Goal: Transaction & Acquisition: Book appointment/travel/reservation

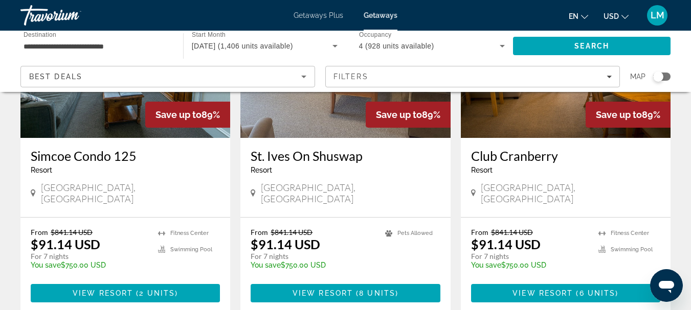
scroll to position [153, 0]
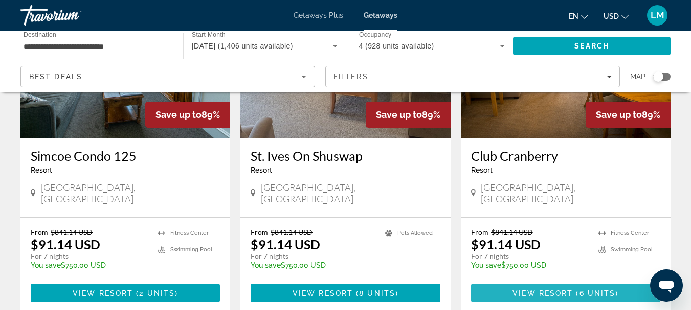
click at [598, 289] on span "6 units" at bounding box center [597, 293] width 36 height 8
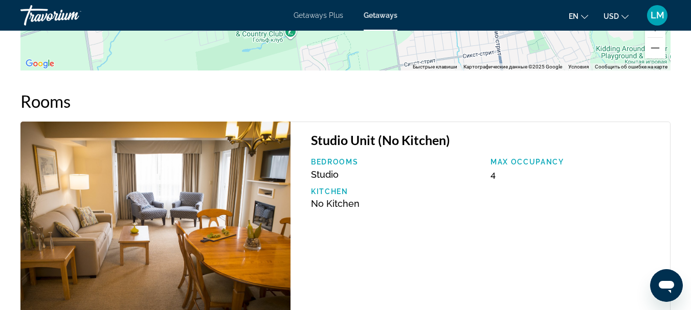
scroll to position [1790, 0]
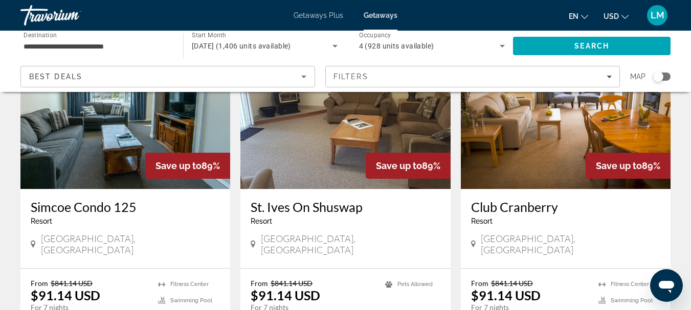
scroll to position [153, 0]
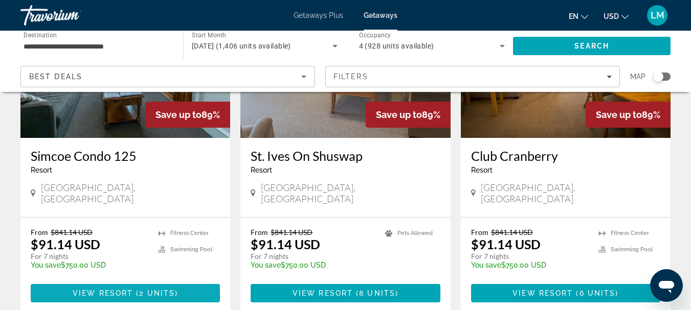
click at [127, 289] on span "View Resort" at bounding box center [103, 293] width 60 height 8
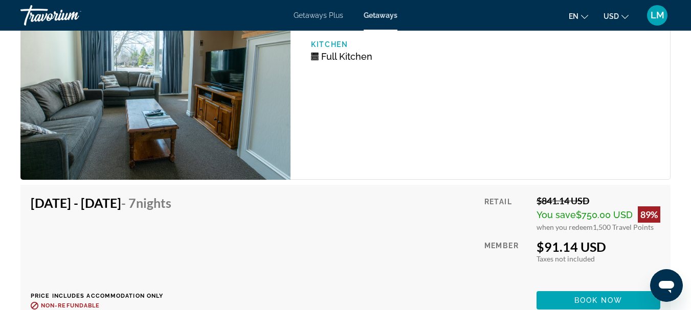
scroll to position [1841, 0]
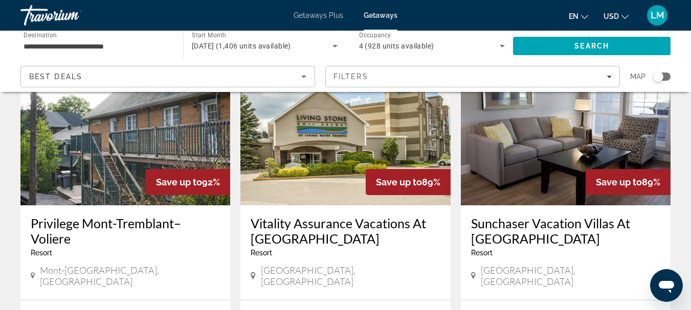
scroll to position [511, 0]
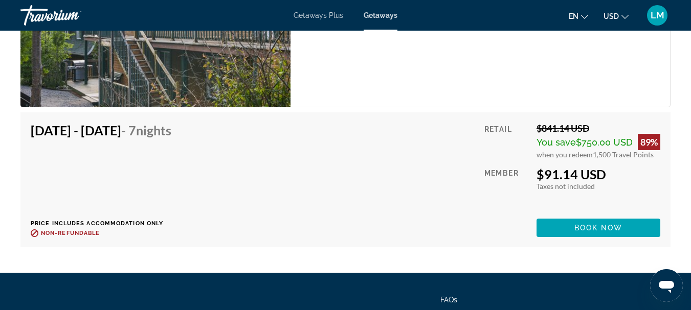
scroll to position [3782, 0]
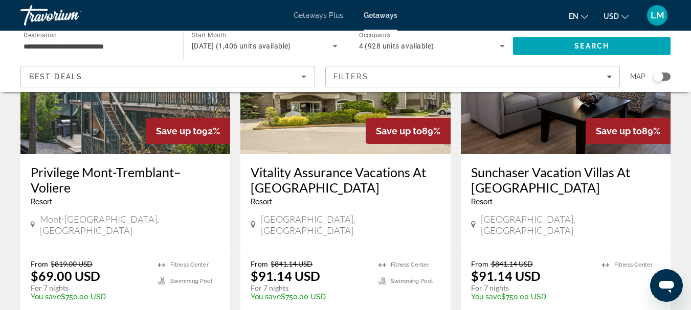
scroll to position [563, 0]
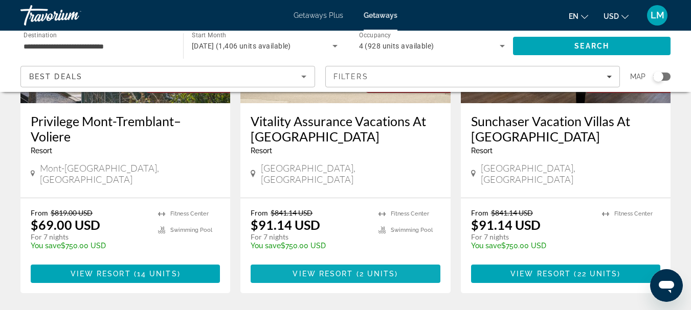
click at [337, 262] on span "Main content" at bounding box center [345, 274] width 189 height 25
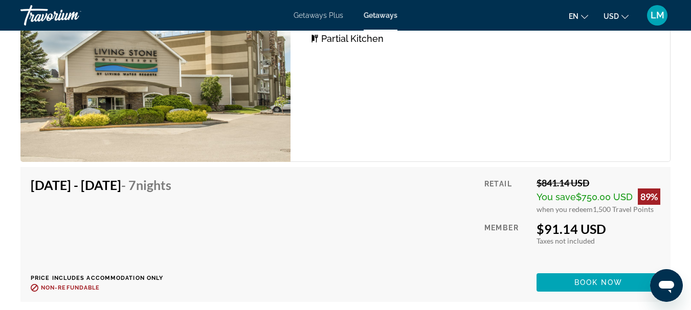
scroll to position [2250, 0]
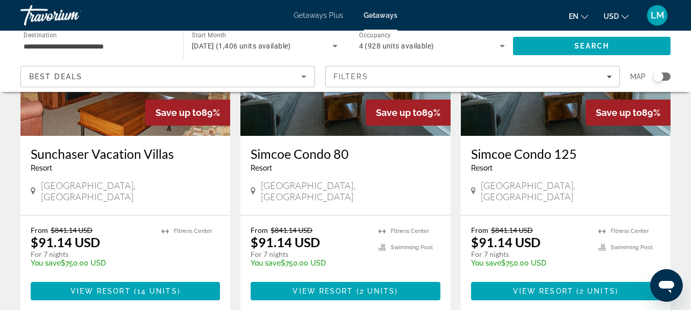
scroll to position [1330, 0]
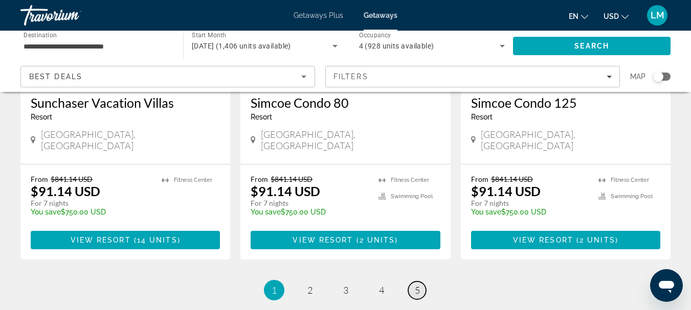
click at [417, 285] on span "5" at bounding box center [417, 290] width 5 height 11
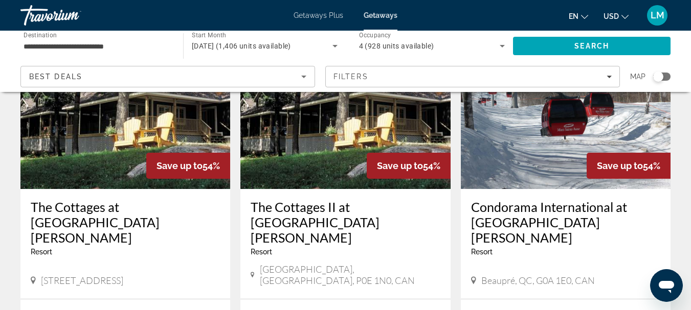
scroll to position [153, 0]
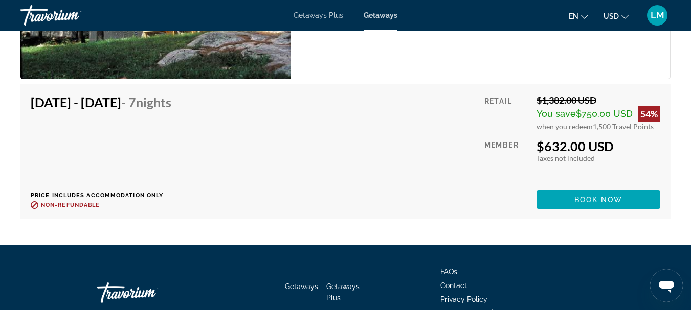
scroll to position [1944, 0]
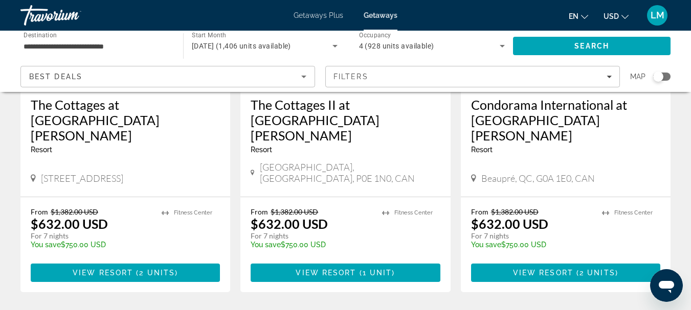
scroll to position [102, 0]
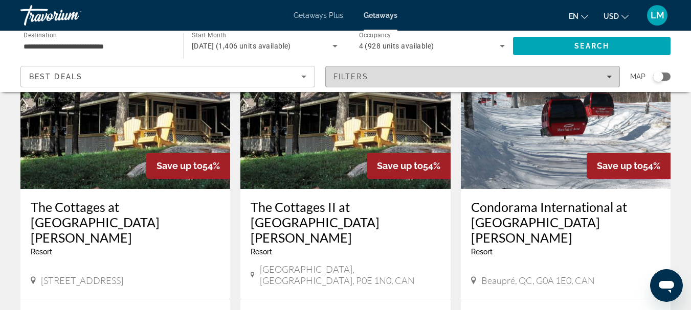
click at [607, 75] on icon "Filters" at bounding box center [609, 76] width 5 height 5
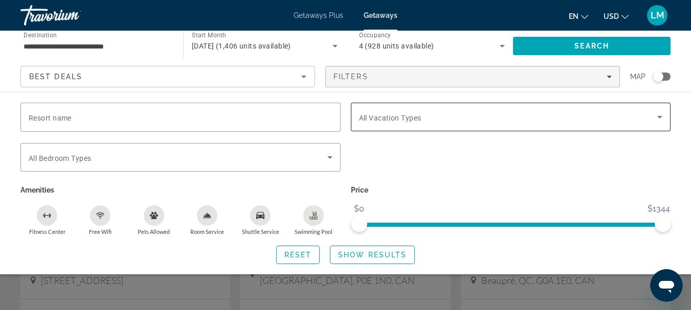
click at [661, 115] on icon "Search widget" at bounding box center [660, 117] width 12 height 12
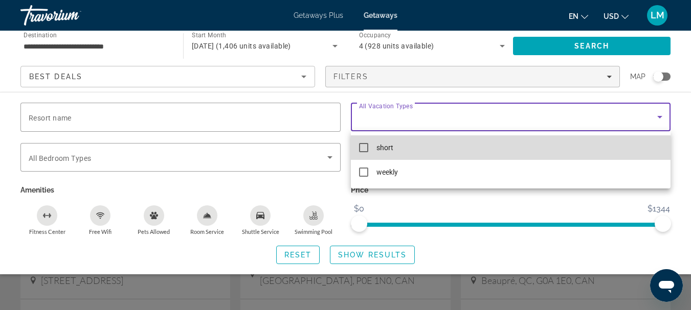
click at [366, 148] on mat-pseudo-checkbox at bounding box center [363, 147] width 9 height 9
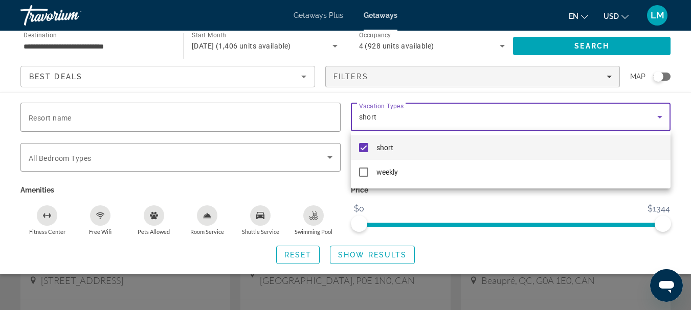
click at [356, 254] on div at bounding box center [345, 155] width 691 height 310
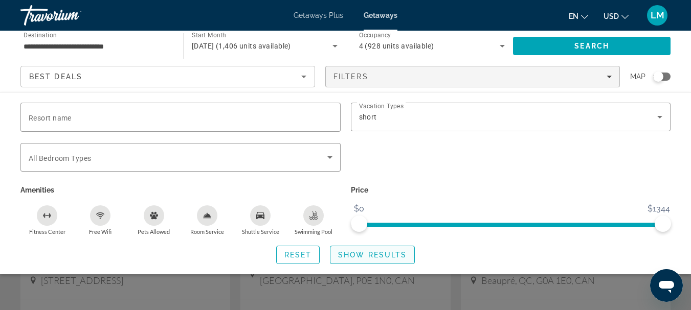
click at [376, 255] on span "Show Results" at bounding box center [372, 255] width 69 height 8
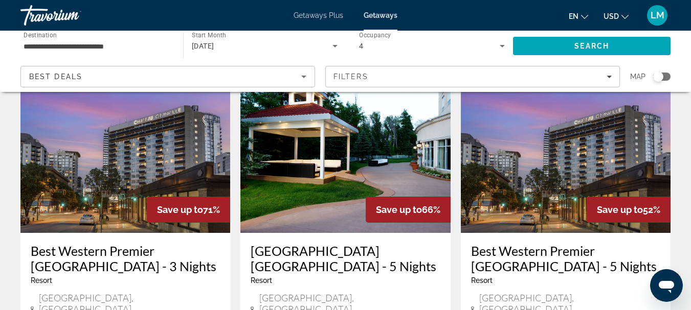
scroll to position [921, 0]
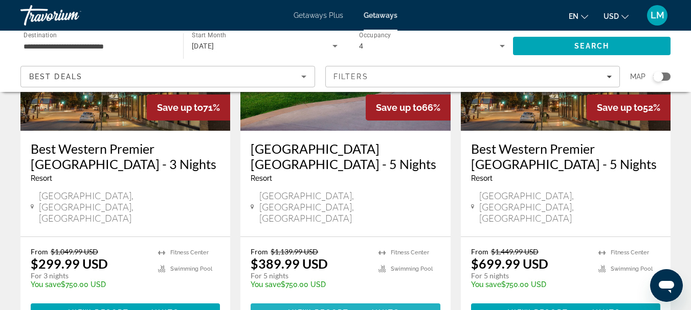
click at [343, 309] on span "View Resort" at bounding box center [318, 313] width 60 height 8
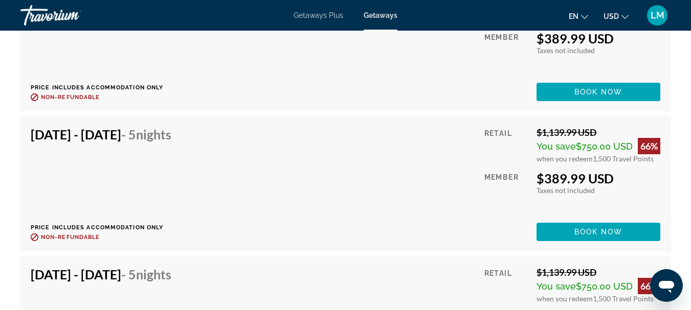
scroll to position [2404, 0]
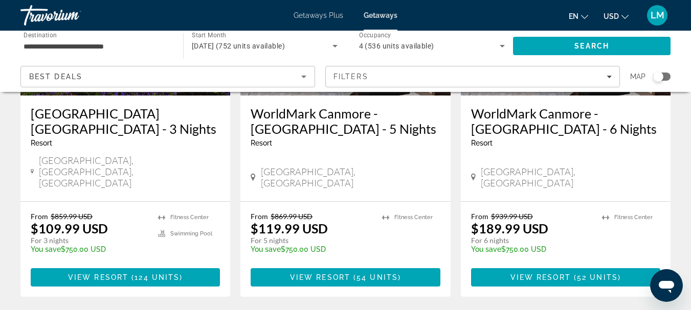
scroll to position [573, 0]
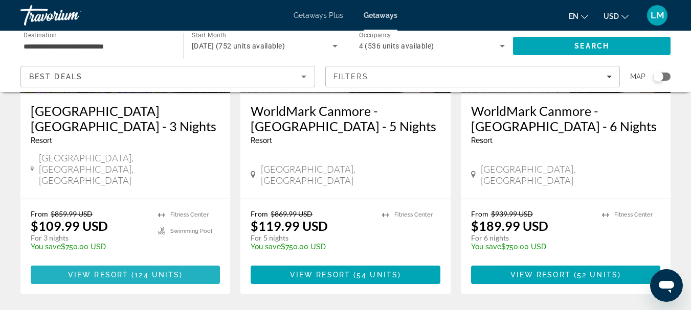
click at [108, 271] on span "View Resort" at bounding box center [98, 275] width 60 height 8
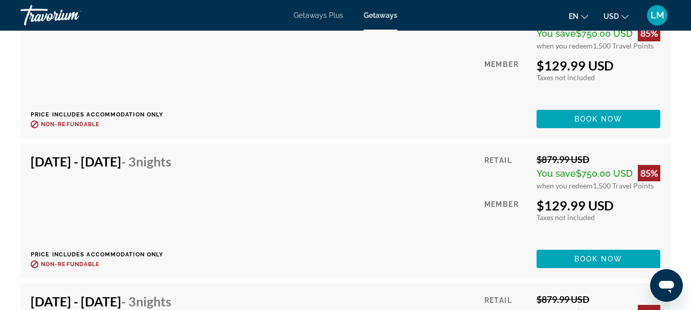
scroll to position [5618, 0]
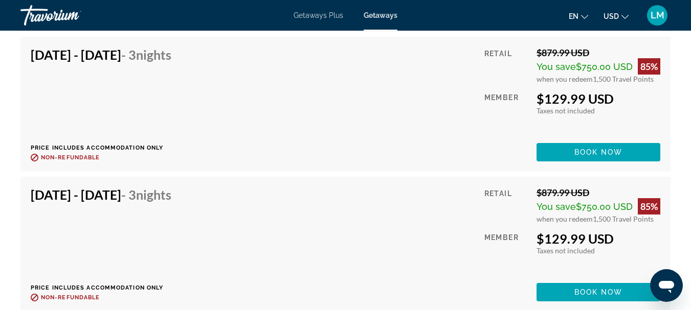
drag, startPoint x: 694, startPoint y: 75, endPoint x: 29, endPoint y: 6, distance: 669.0
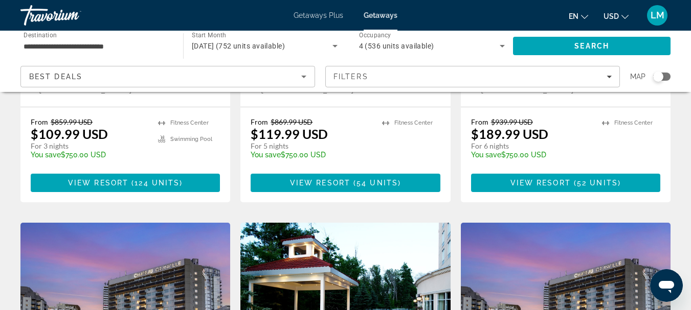
scroll to position [511, 0]
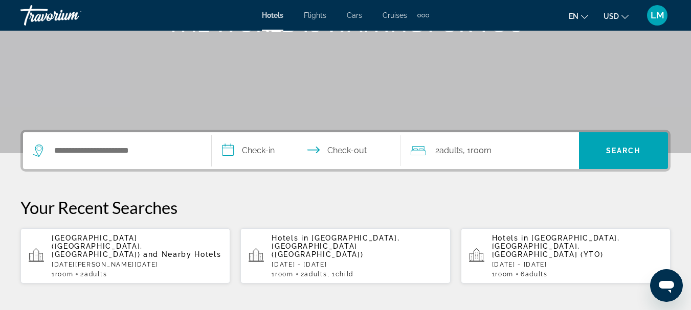
scroll to position [205, 0]
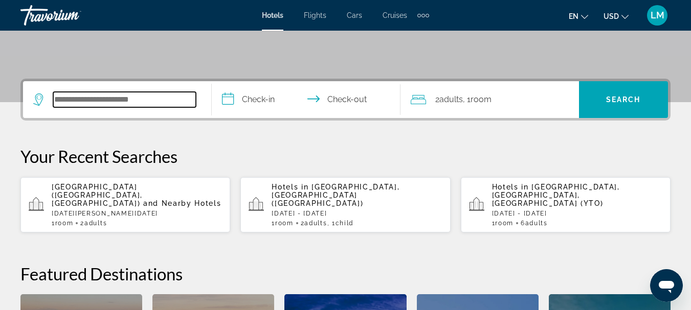
click at [61, 98] on input "Search hotel destination" at bounding box center [124, 99] width 143 height 15
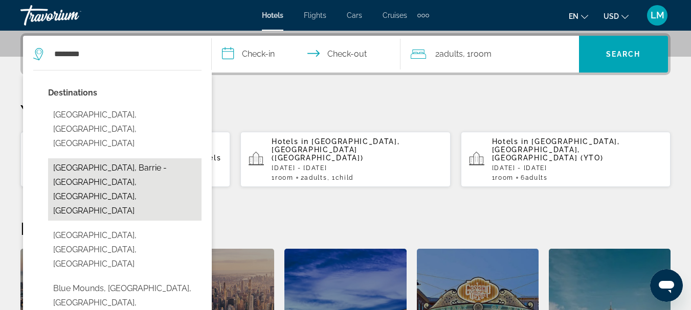
click at [75, 159] on button "[GEOGRAPHIC_DATA], Barrie - [GEOGRAPHIC_DATA], [GEOGRAPHIC_DATA], [GEOGRAPHIC_D…" at bounding box center [124, 190] width 153 height 62
type input "**********"
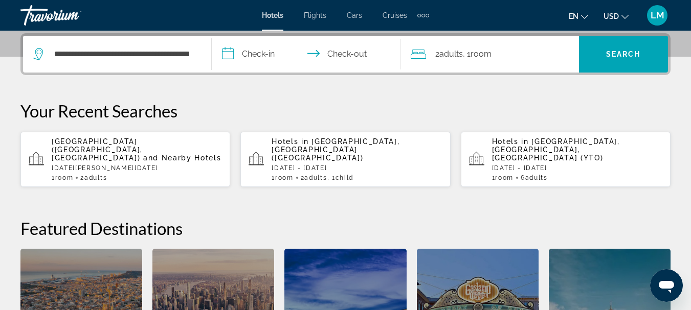
click at [233, 54] on input "**********" at bounding box center [308, 56] width 193 height 40
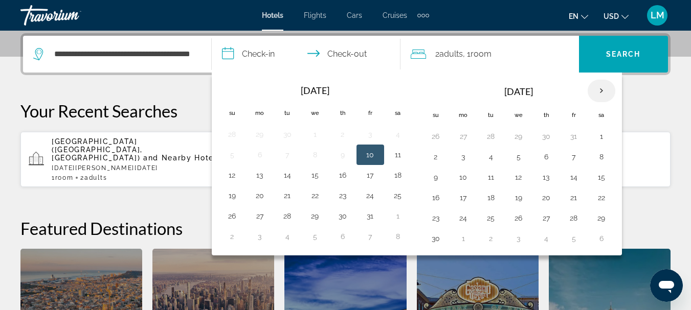
click at [605, 90] on th "Next month" at bounding box center [602, 91] width 28 height 23
click at [462, 220] on button "29" at bounding box center [463, 218] width 16 height 14
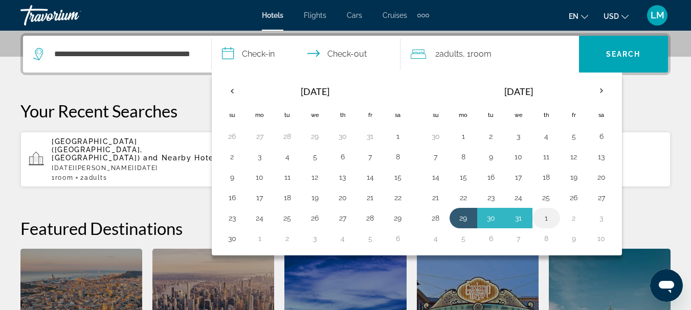
click at [548, 220] on button "1" at bounding box center [546, 218] width 16 height 14
type input "**********"
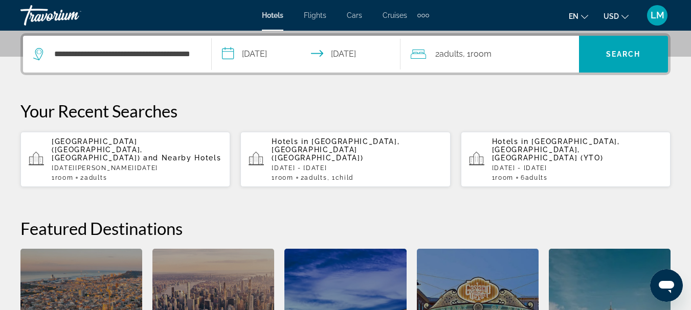
click at [419, 58] on icon "Travelers: 2 adults, 0 children" at bounding box center [418, 54] width 15 height 12
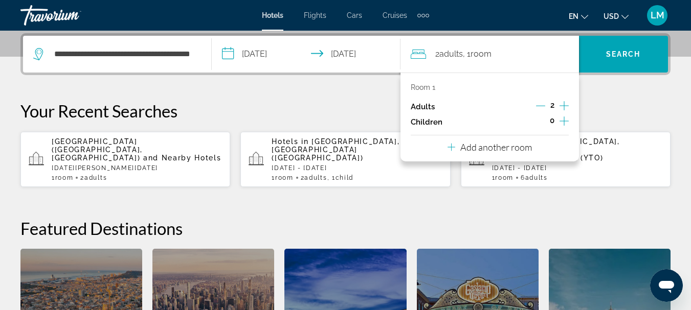
click at [563, 106] on icon "Increment adults" at bounding box center [564, 105] width 9 height 9
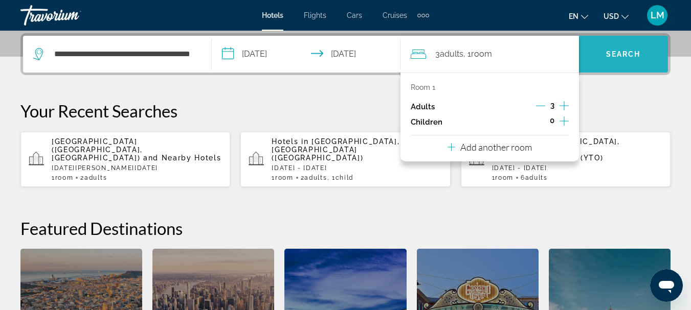
click at [619, 49] on span "Search" at bounding box center [623, 54] width 89 height 25
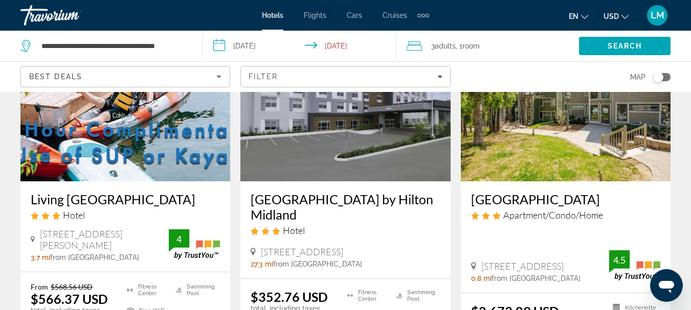
scroll to position [1432, 0]
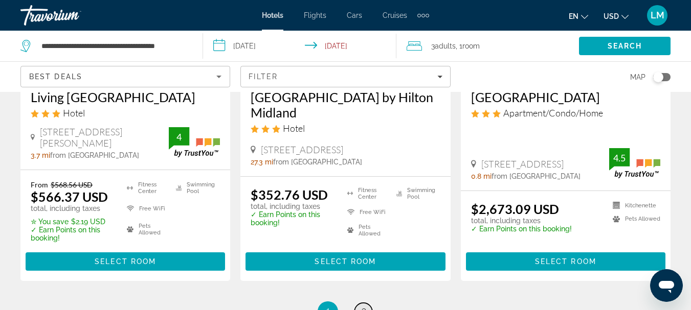
click at [364, 306] on span "2" at bounding box center [363, 311] width 5 height 11
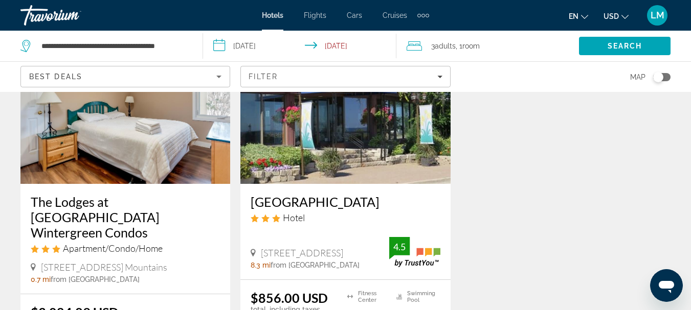
scroll to position [1023, 0]
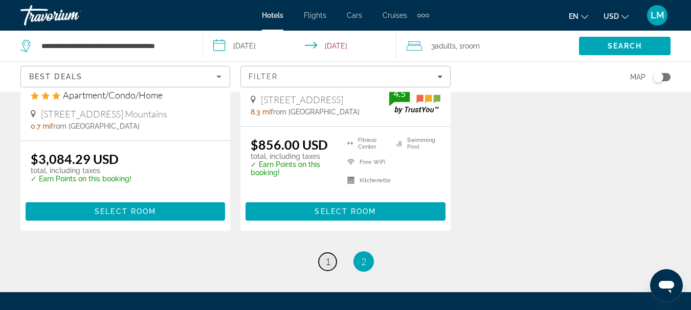
click at [326, 262] on span "1" at bounding box center [327, 261] width 5 height 11
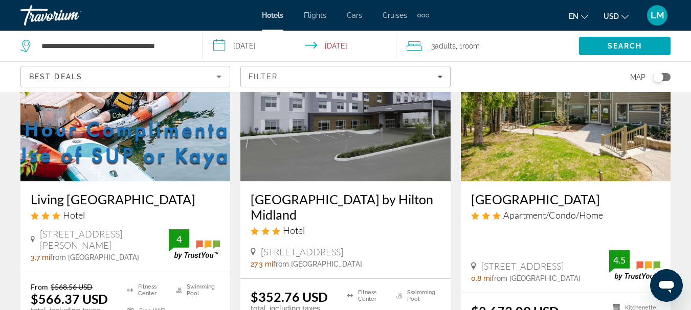
scroll to position [1432, 0]
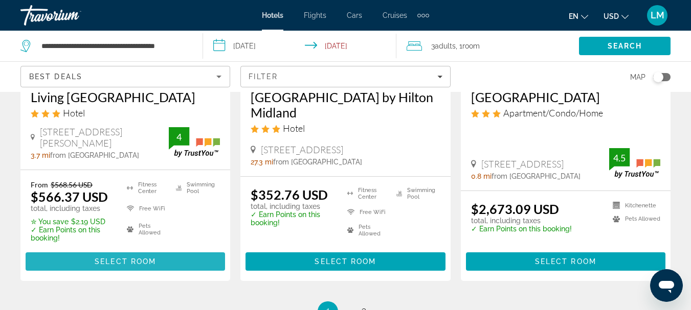
click at [119, 258] on span "Select Room" at bounding box center [125, 262] width 61 height 8
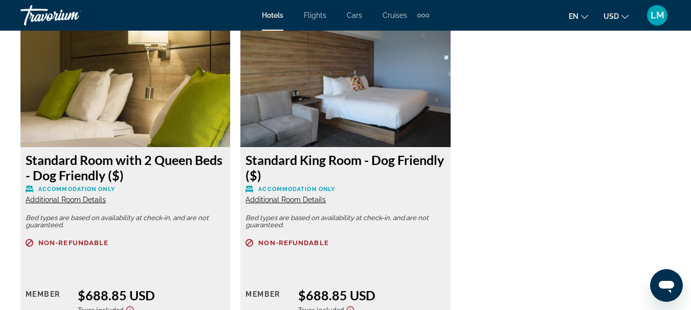
scroll to position [2557, 0]
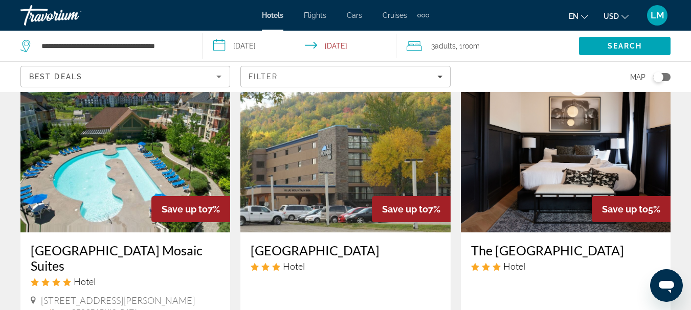
scroll to position [409, 0]
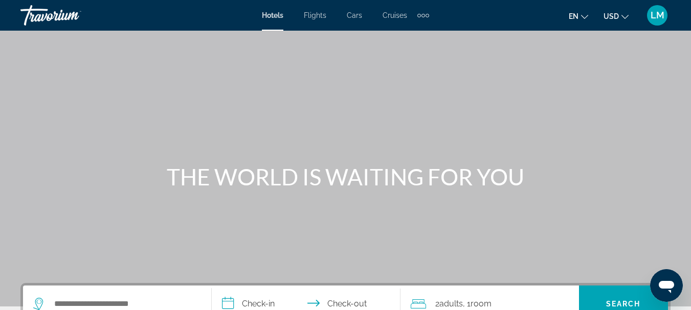
scroll to position [153, 0]
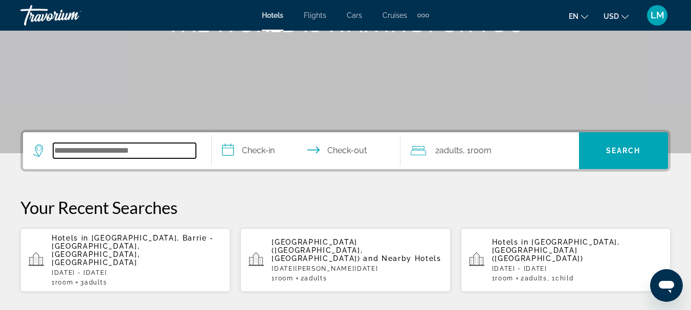
click at [57, 147] on input "Search hotel destination" at bounding box center [124, 150] width 143 height 15
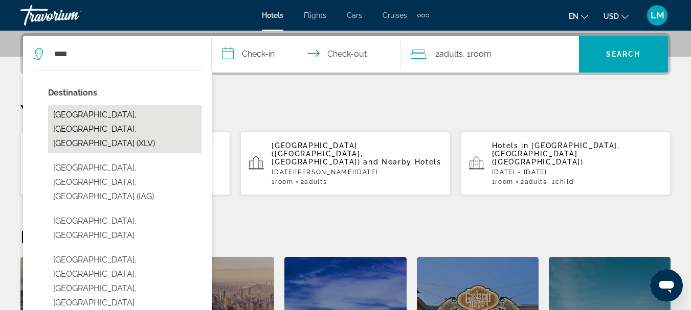
click at [94, 119] on button "[GEOGRAPHIC_DATA], [GEOGRAPHIC_DATA], [GEOGRAPHIC_DATA] (XLV)" at bounding box center [124, 129] width 153 height 48
type input "**********"
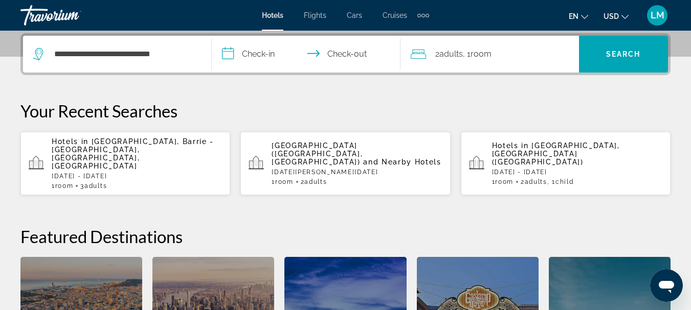
click at [231, 53] on input "**********" at bounding box center [308, 56] width 193 height 40
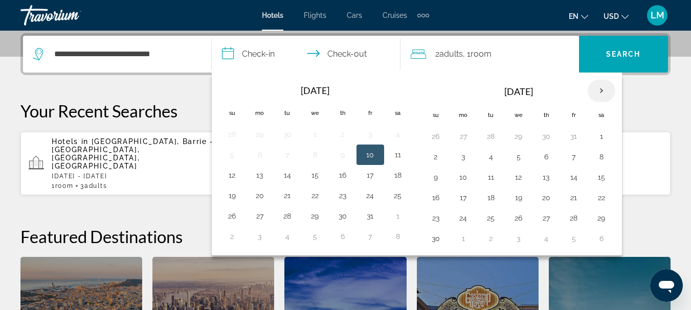
click at [600, 92] on th "Next month" at bounding box center [602, 91] width 28 height 23
click at [461, 219] on button "29" at bounding box center [463, 218] width 16 height 14
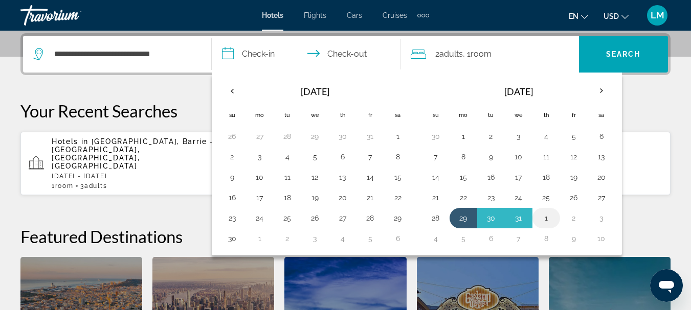
click at [547, 220] on button "1" at bounding box center [546, 218] width 16 height 14
type input "**********"
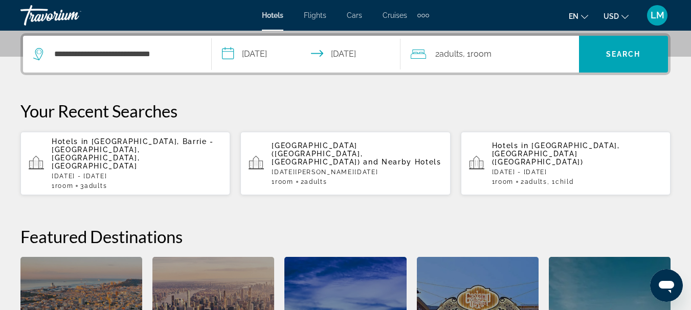
drag, startPoint x: 422, startPoint y: 55, endPoint x: 421, endPoint y: 66, distance: 11.3
click at [422, 55] on icon "Travelers: 2 adults, 0 children" at bounding box center [418, 54] width 15 height 12
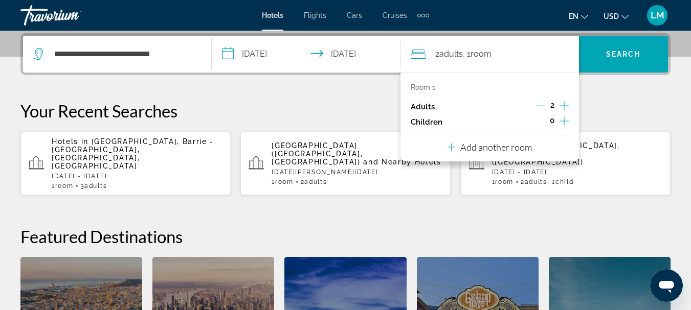
click at [563, 105] on icon "Increment adults" at bounding box center [564, 106] width 9 height 12
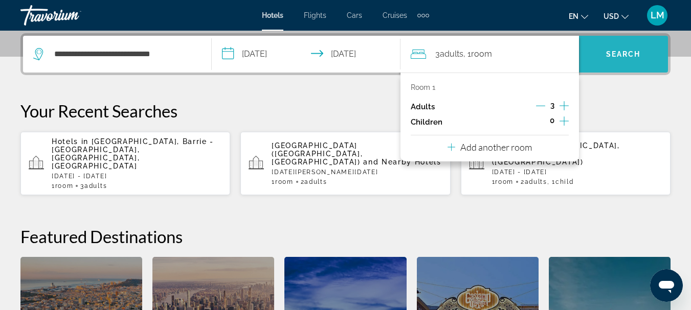
click at [609, 51] on span "Search" at bounding box center [623, 54] width 35 height 8
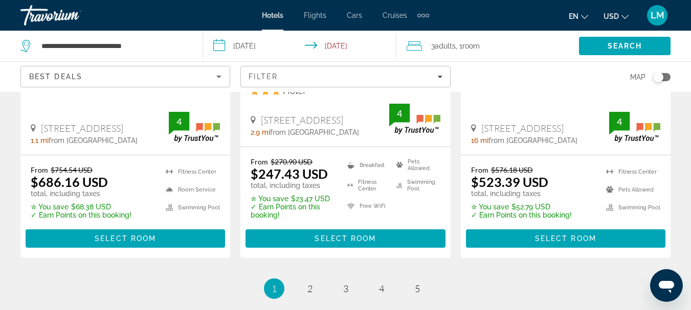
scroll to position [1580, 0]
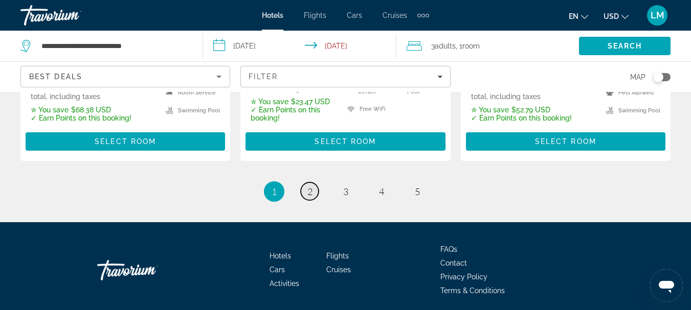
click at [311, 186] on span "2" at bounding box center [309, 191] width 5 height 11
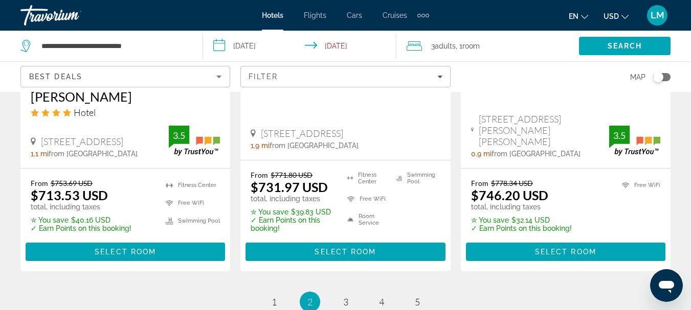
scroll to position [1565, 0]
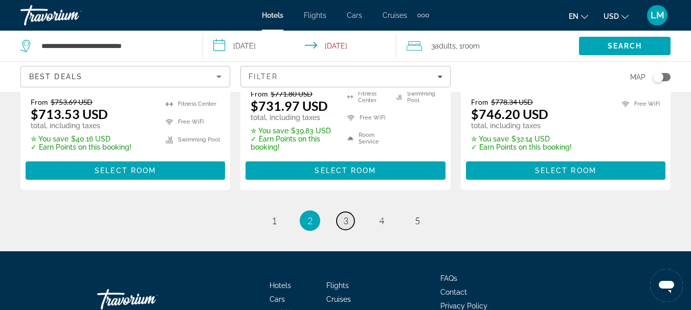
click at [345, 215] on span "3" at bounding box center [345, 220] width 5 height 11
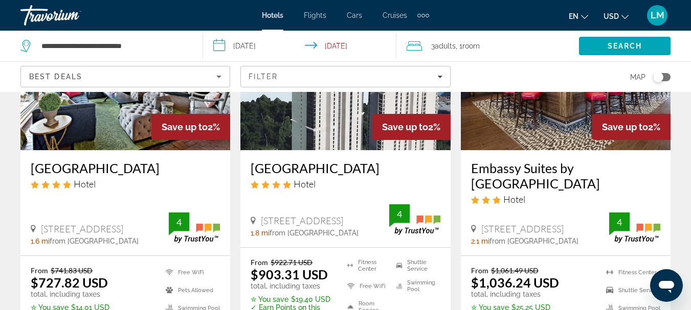
scroll to position [1534, 0]
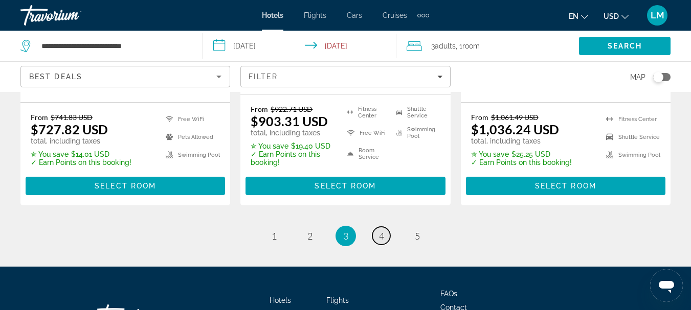
click at [382, 231] on span "4" at bounding box center [381, 236] width 5 height 11
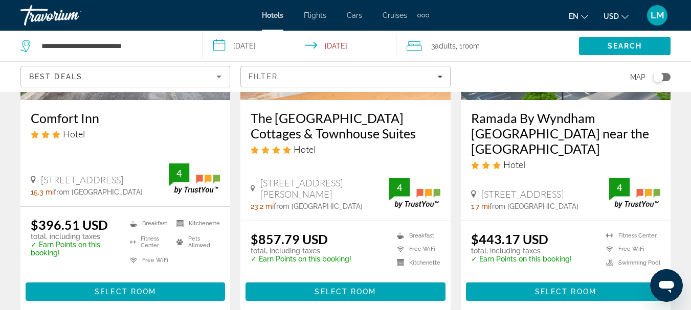
scroll to position [1483, 0]
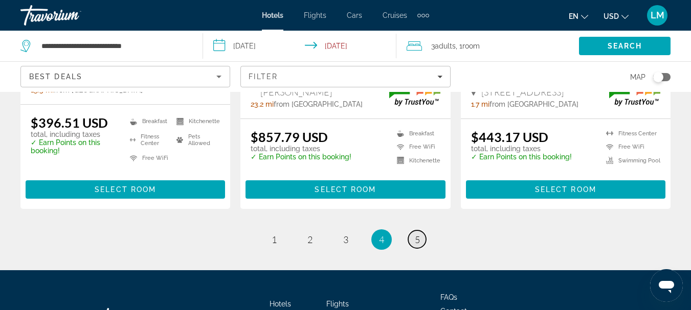
click at [417, 234] on span "5" at bounding box center [417, 239] width 5 height 11
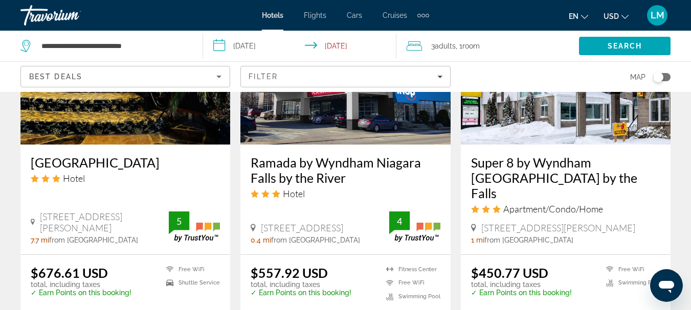
scroll to position [1023, 0]
